Goal: Information Seeking & Learning: Learn about a topic

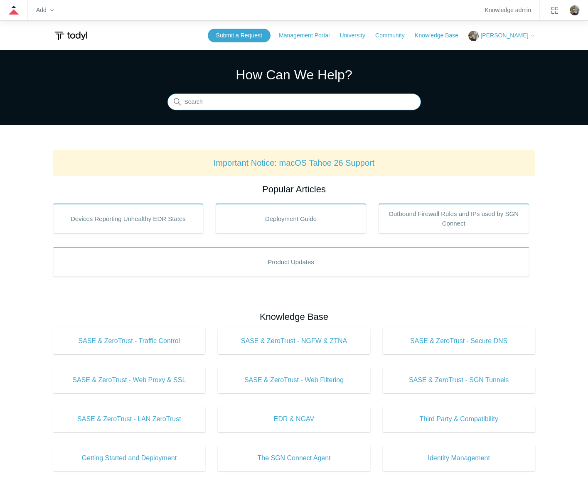
click at [245, 99] on input "Search" at bounding box center [293, 102] width 253 height 17
type input "mfa"
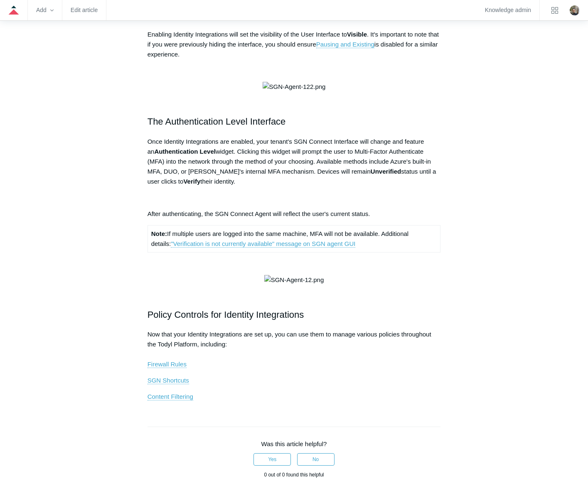
scroll to position [416, 0]
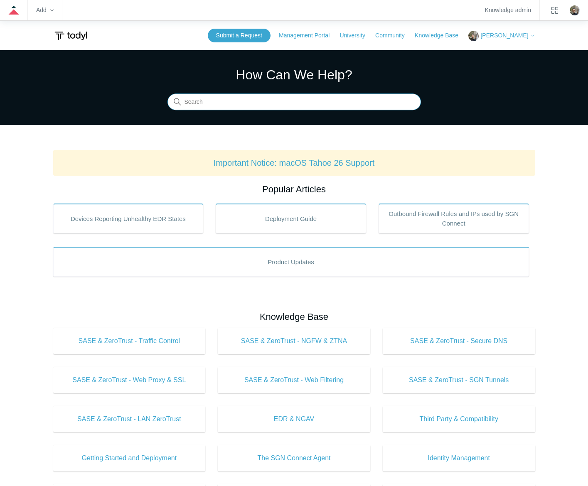
click at [291, 101] on input "Search" at bounding box center [293, 102] width 253 height 17
type input "soar"
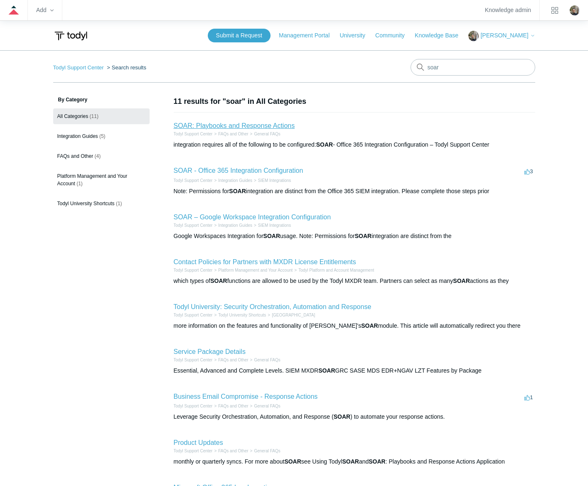
click at [239, 127] on link "SOAR: Playbooks and Response Actions" at bounding box center [234, 125] width 121 height 7
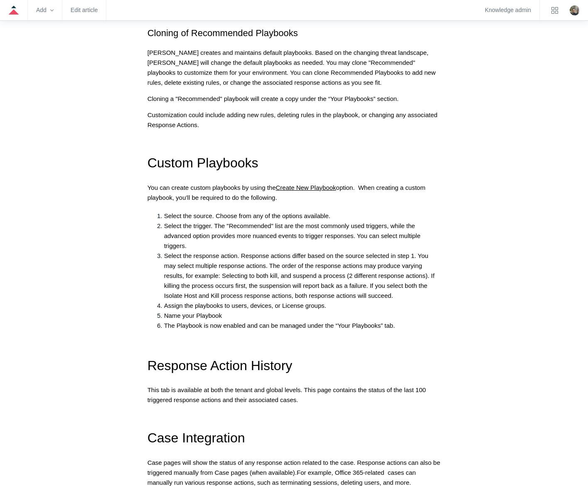
scroll to position [748, 0]
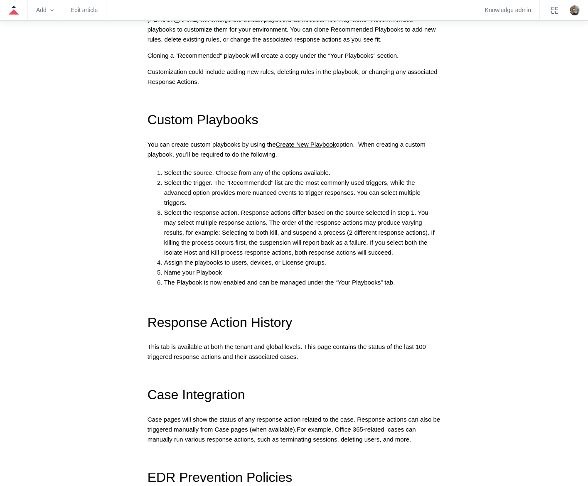
click at [479, 194] on div "Articles in this section Product Updates Pricing and Packaging ACL Update Packa…" at bounding box center [294, 178] width 482 height 1660
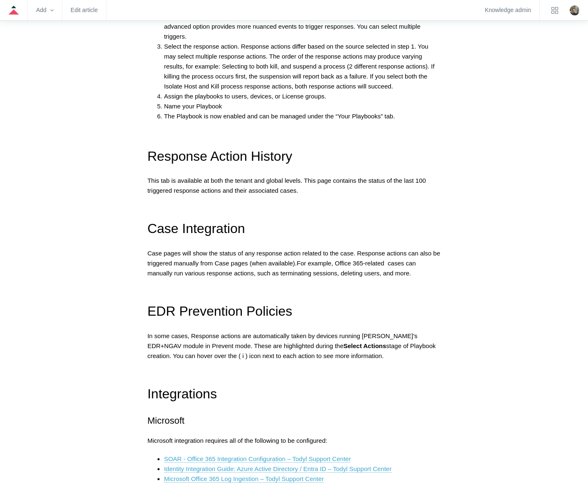
scroll to position [956, 0]
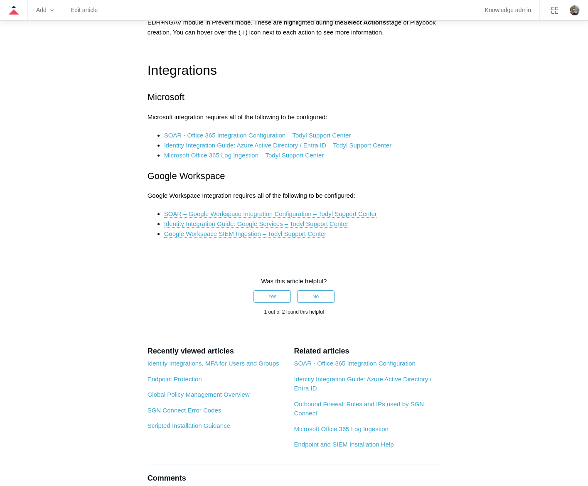
scroll to position [1247, 0]
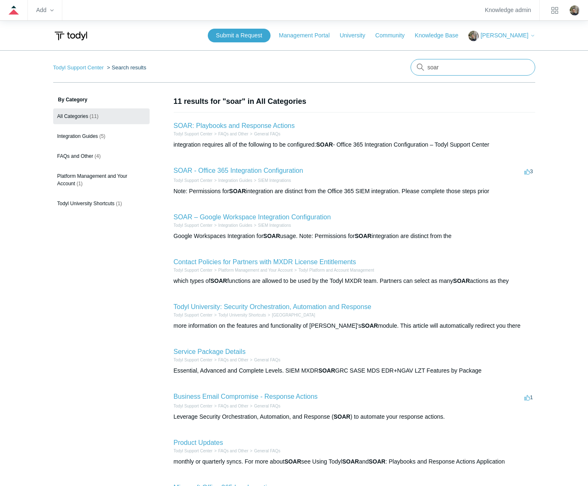
click at [464, 70] on input "soar" at bounding box center [473, 67] width 125 height 17
type input "soar global"
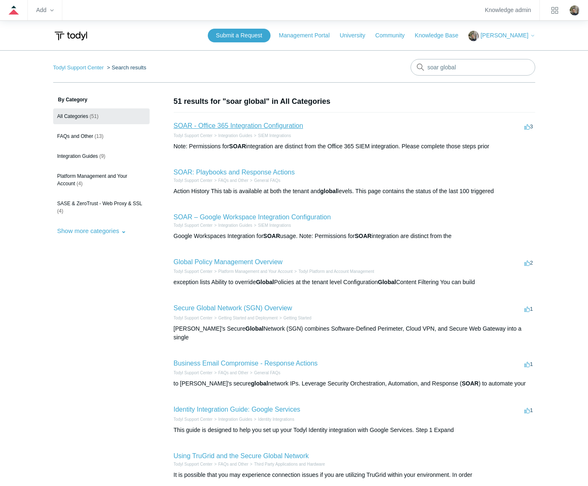
click at [283, 125] on link "SOAR - Office 365 Integration Configuration" at bounding box center [239, 125] width 130 height 7
